Goal: Task Accomplishment & Management: Use online tool/utility

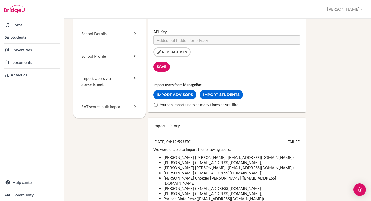
scroll to position [47, 0]
click at [210, 95] on link "Import Students" at bounding box center [221, 95] width 43 height 10
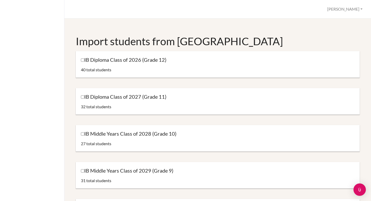
scroll to position [22, 0]
click at [81, 96] on input "IB Diploma Class of 2027 (Grade 11)" at bounding box center [82, 96] width 3 height 3
checkbox input "true"
click at [81, 132] on input "IB Middle Years Class of 2028 (Grade 10)" at bounding box center [82, 132] width 3 height 3
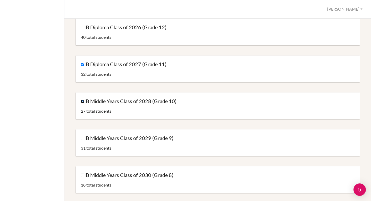
scroll to position [54, 0]
click at [82, 101] on input "IB Middle Years Class of 2028 (Grade 10)" at bounding box center [82, 100] width 3 height 3
checkbox input "false"
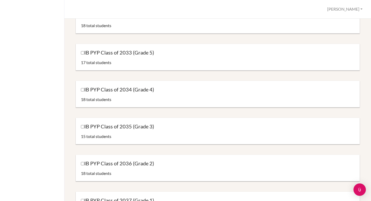
scroll to position [471, 0]
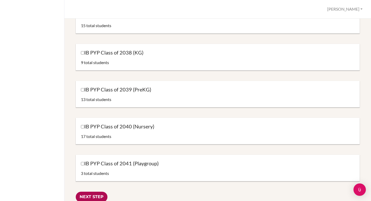
click at [97, 194] on input "Next Step" at bounding box center [92, 196] width 32 height 11
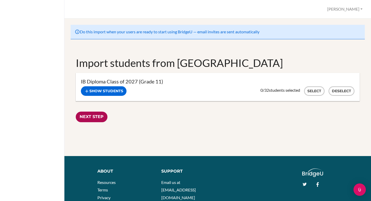
click at [93, 118] on input "Next Step" at bounding box center [92, 116] width 32 height 11
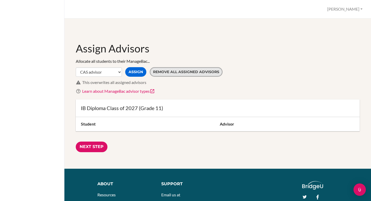
click at [162, 73] on button "Remove all assigned advisors" at bounding box center [186, 72] width 73 height 10
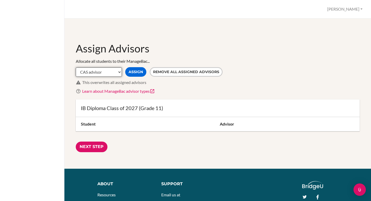
click at [119, 71] on select "CAS advisor EE advisor Homeroom advisor TOK advisor" at bounding box center [99, 71] width 46 height 9
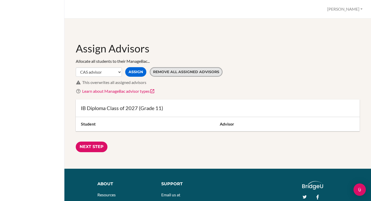
click at [175, 76] on button "Remove all assigned advisors" at bounding box center [186, 72] width 73 height 10
click at [175, 74] on button "Remove all assigned advisors" at bounding box center [186, 72] width 73 height 10
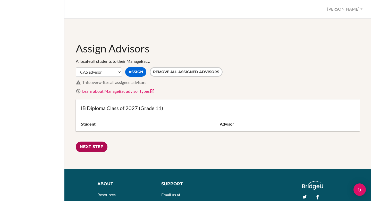
click at [88, 146] on input "Next Step" at bounding box center [92, 146] width 32 height 11
